Goal: Find specific page/section: Find specific page/section

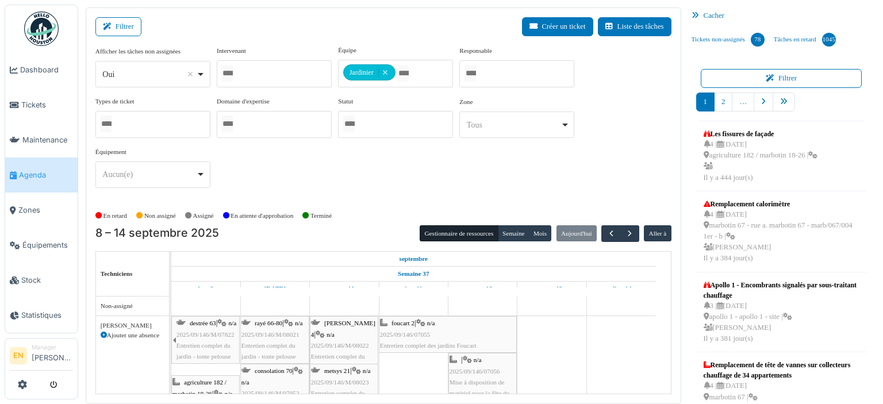
scroll to position [7248, 0]
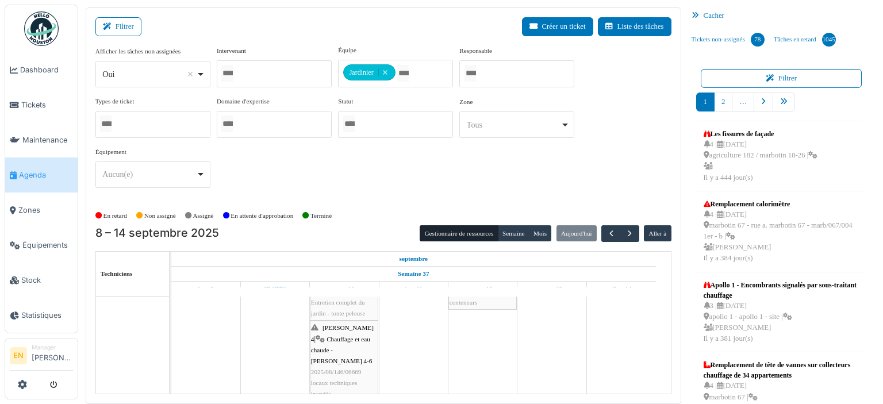
click at [626, 160] on div "Afficher les tâches non assignées *** Oui Remove item Oui Non Intervenant Abdel…" at bounding box center [383, 121] width 576 height 152
